Goal: Task Accomplishment & Management: Complete application form

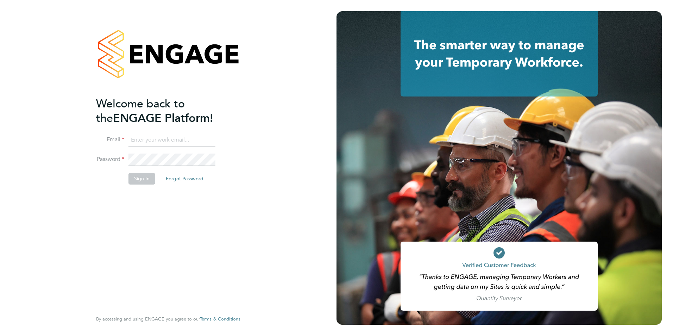
type input "rhymel@thrivesw.co.uk"
click at [142, 176] on button "Sign In" at bounding box center [141, 178] width 27 height 11
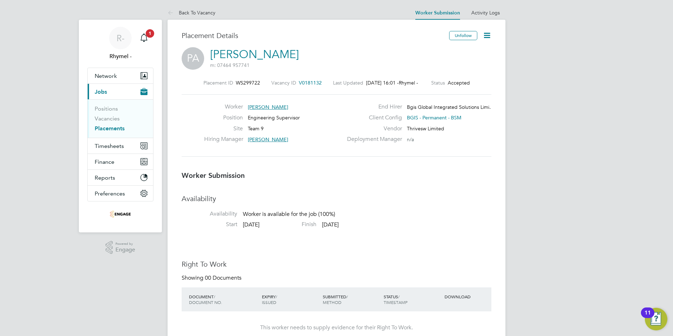
click at [145, 40] on icon "Main navigation" at bounding box center [143, 36] width 7 height 7
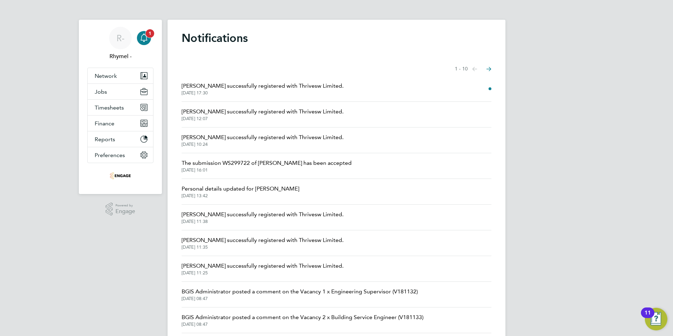
click at [150, 39] on div "Main navigation" at bounding box center [144, 38] width 14 height 14
click at [104, 91] on span "Jobs" at bounding box center [101, 91] width 12 height 7
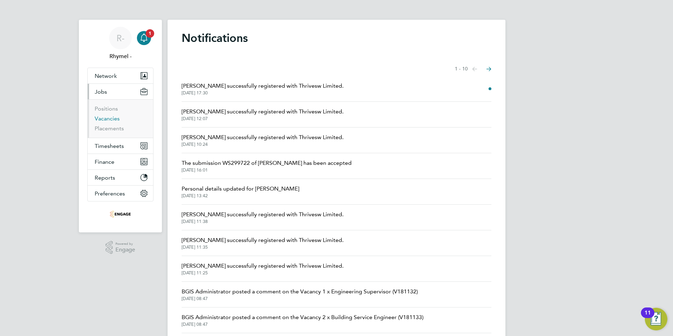
click at [110, 120] on link "Vacancies" at bounding box center [107, 118] width 25 height 7
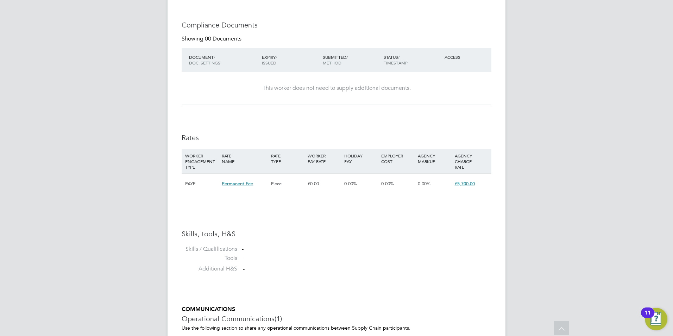
scroll to position [366, 0]
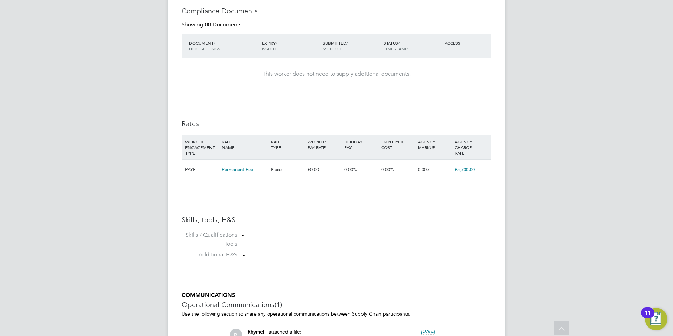
click at [243, 169] on span "Permanent Fee" at bounding box center [237, 169] width 31 height 6
click at [463, 172] on span "£5,700.00" at bounding box center [465, 169] width 20 height 6
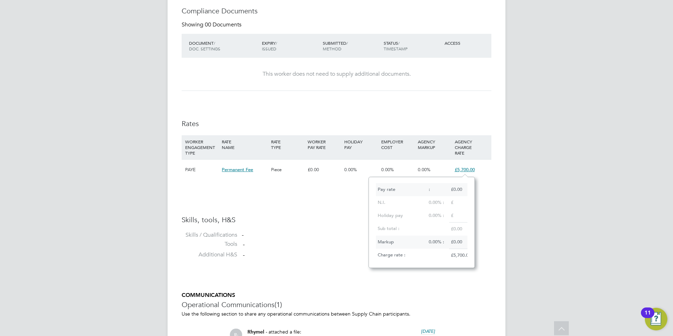
click at [384, 119] on div "Availability Availability Worker is available for the job (100%) Start 29 Sep 2…" at bounding box center [337, 45] width 310 height 435
click at [602, 251] on div "R- Rhymel - Notifications 1 Applications: Network Team Members Businesses Sites…" at bounding box center [336, 66] width 673 height 865
